Goal: Task Accomplishment & Management: Use online tool/utility

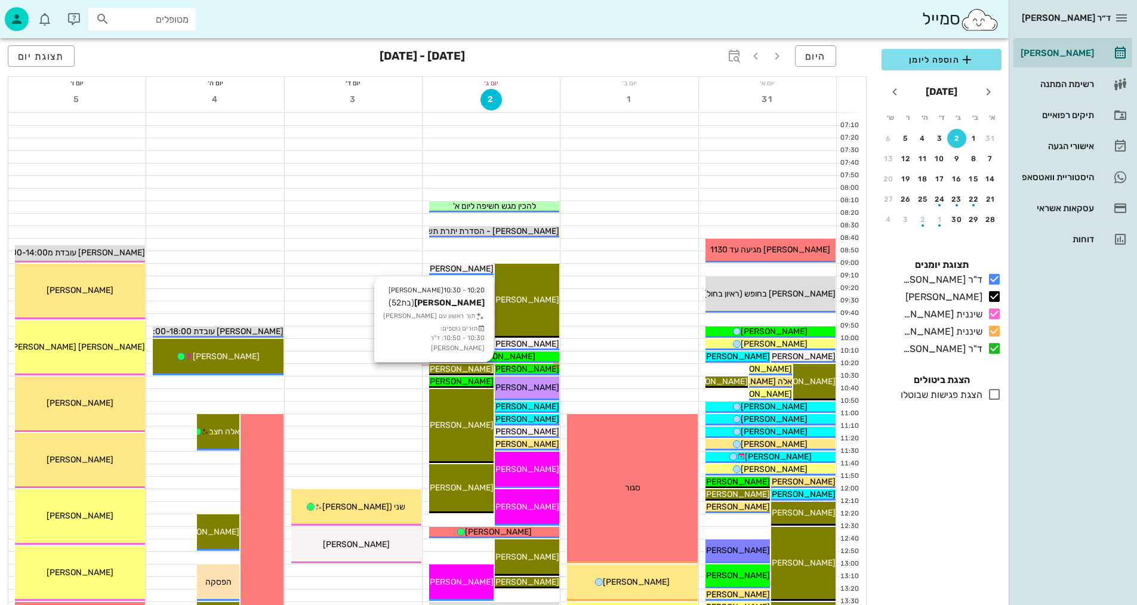
click at [484, 364] on div "10:20 - 10:30 [PERSON_NAME] (בת 52 ) תור ראשון עם [PERSON_NAME] תורים נוספים: 1…" at bounding box center [462, 370] width 66 height 13
click at [485, 367] on span "[PERSON_NAME]" at bounding box center [460, 369] width 67 height 10
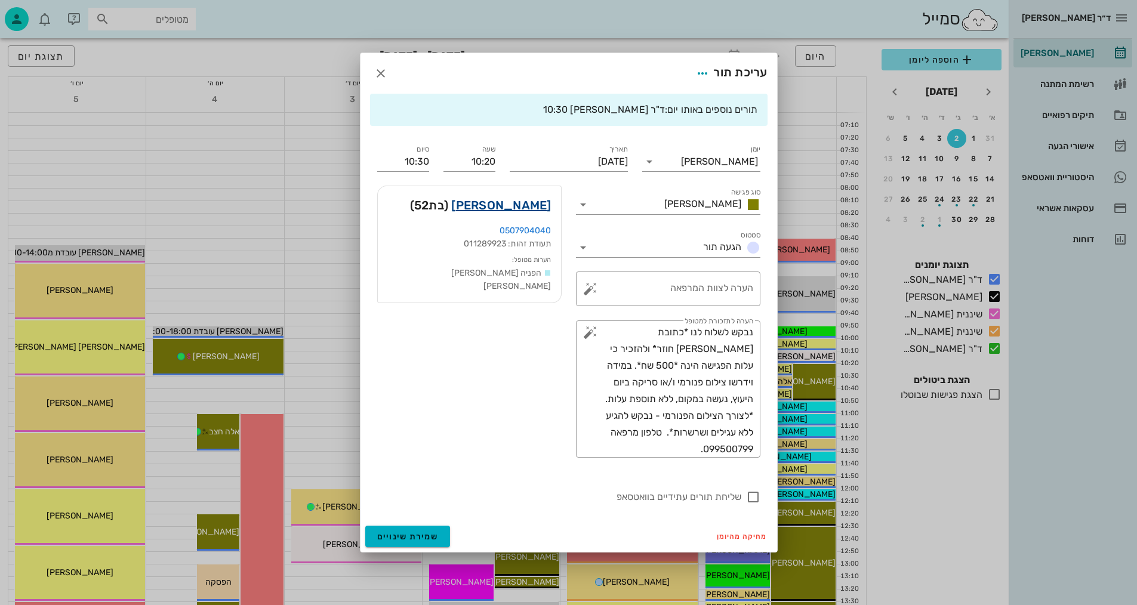
click at [527, 208] on link "[PERSON_NAME]" at bounding box center [501, 205] width 100 height 19
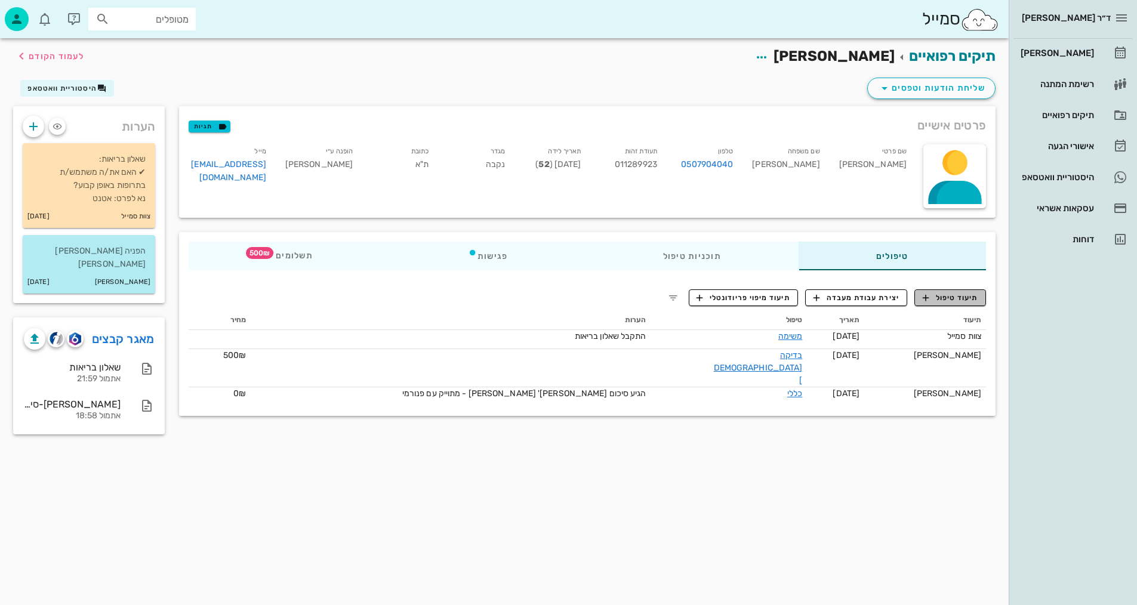
click at [943, 297] on span "תיעוד טיפול" at bounding box center [951, 298] width 56 height 11
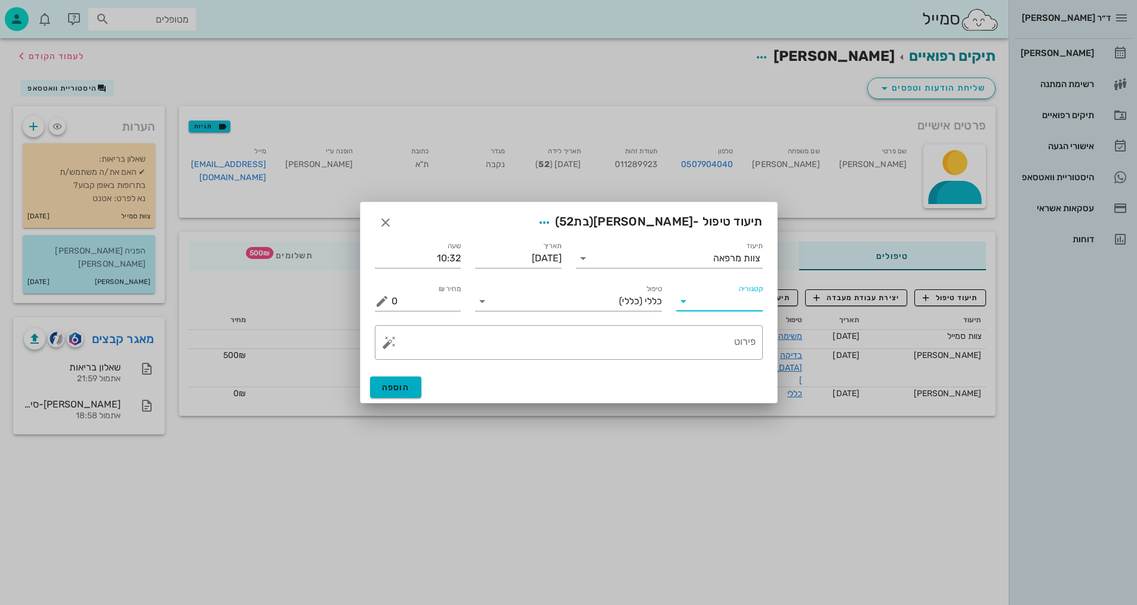
click at [730, 306] on input "קטגוריה" at bounding box center [728, 301] width 67 height 19
click at [743, 325] on div "בדיקות וצילומים" at bounding box center [738, 330] width 104 height 11
type input "בדיקות וצילומים"
click at [649, 299] on input "טיפול" at bounding box center [577, 301] width 170 height 19
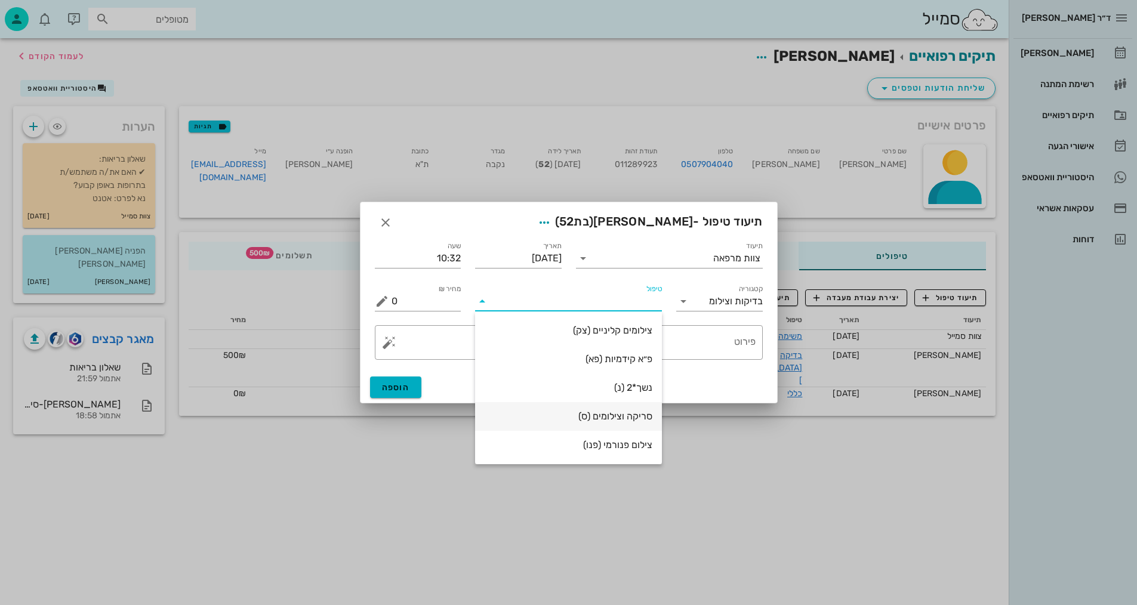
click at [626, 416] on div "סריקה וצילומים (ס)" at bounding box center [569, 416] width 168 height 11
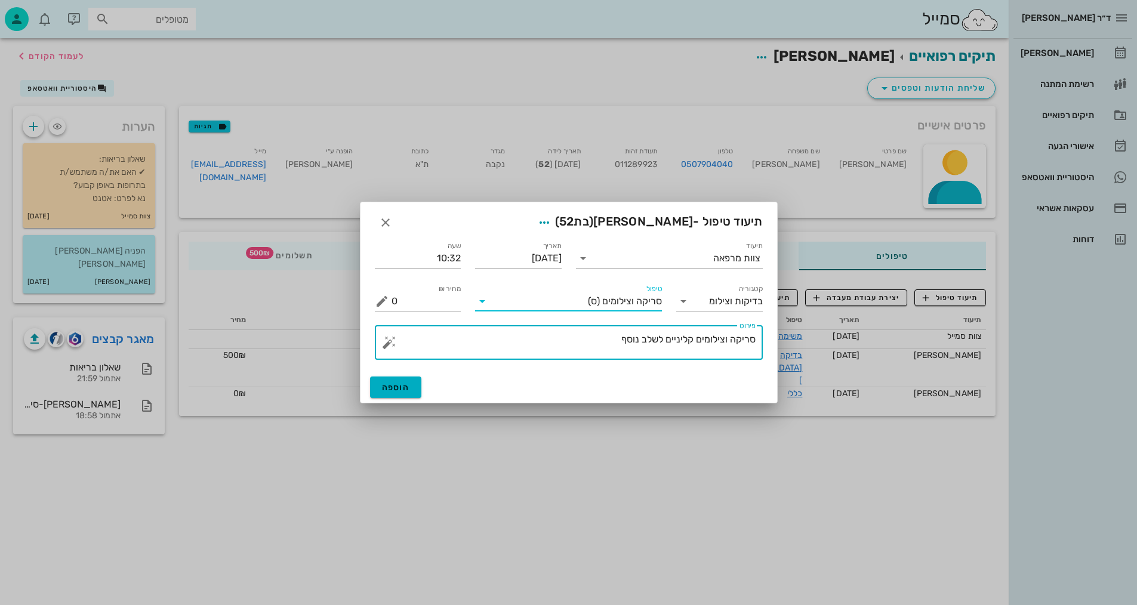
drag, startPoint x: 614, startPoint y: 349, endPoint x: 724, endPoint y: 346, distance: 109.9
click at [724, 346] on textarea "סריקה וצילומים קליניים לשלב נוסף" at bounding box center [574, 345] width 364 height 29
type textarea "[PERSON_NAME] וצילום אפליקציה - [PERSON_NAME]"
click at [404, 384] on span "הוספה" at bounding box center [396, 388] width 28 height 10
